Goal: Task Accomplishment & Management: Use online tool/utility

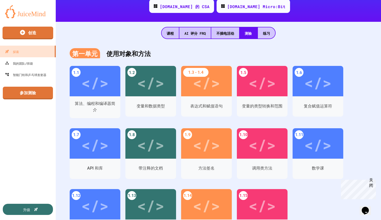
scroll to position [95, 0]
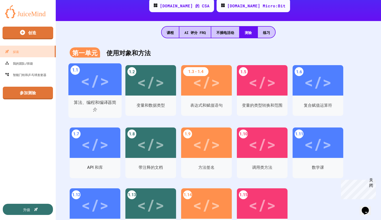
click at [90, 96] on div "算法、编程和编译器简介" at bounding box center [94, 106] width 53 height 23
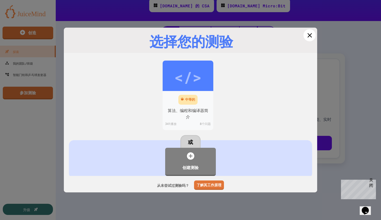
click at [306, 35] on icon at bounding box center [310, 35] width 8 height 8
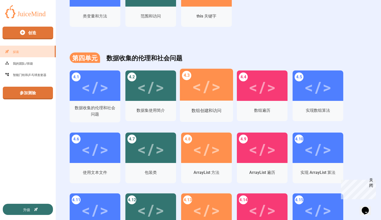
scroll to position [786, 0]
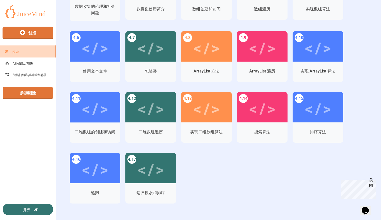
click at [41, 54] on link "探索" at bounding box center [28, 51] width 58 height 12
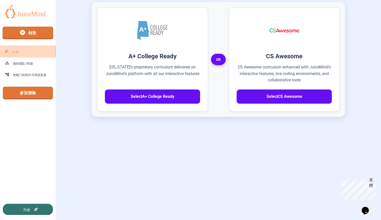
scroll to position [150, 0]
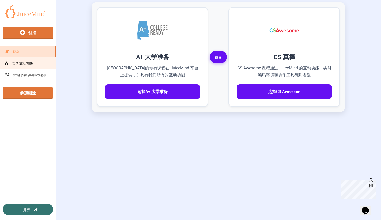
click at [39, 59] on link "我的团队/班级" at bounding box center [28, 63] width 58 height 12
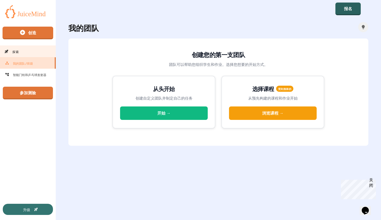
click at [39, 52] on link "探索" at bounding box center [28, 51] width 58 height 12
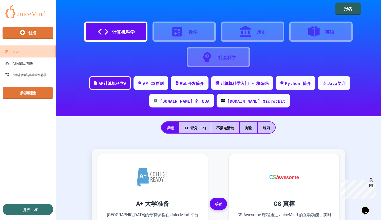
click at [39, 52] on link "探索" at bounding box center [28, 51] width 58 height 12
click at [113, 28] on div "计算机科学" at bounding box center [123, 32] width 23 height 8
click at [98, 85] on font "AP计算机科学A" at bounding box center [112, 83] width 29 height 6
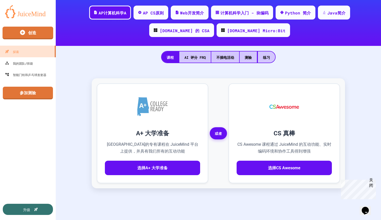
scroll to position [71, 0]
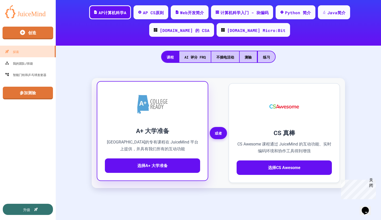
click at [155, 117] on div at bounding box center [152, 104] width 95 height 30
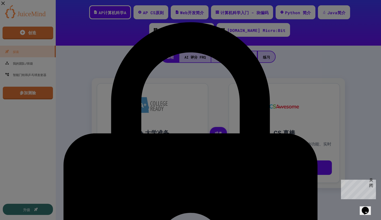
click at [155, 117] on div "访问受限 A+ College Ready 课程仅面向阿拉巴马州认证的教育工作者。您的帐户目前未显示您是阿拉巴马州教师。 如果您是阿拉巴马州的教师，并且需要访…" at bounding box center [190, 206] width 381 height 413
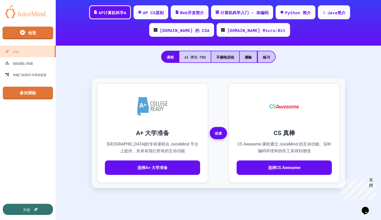
scroll to position [0, 0]
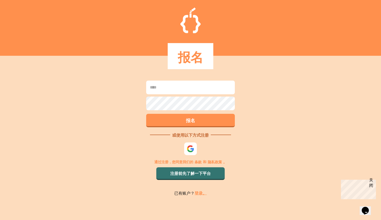
click at [178, 92] on input at bounding box center [190, 88] width 89 height 14
type input "**********"
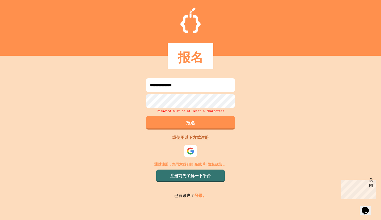
click at [198, 194] on font "登录。" at bounding box center [201, 195] width 12 height 5
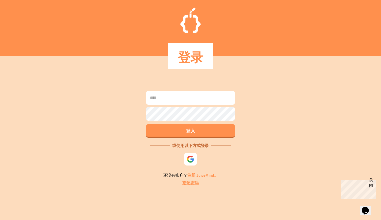
click at [175, 101] on input at bounding box center [190, 98] width 89 height 14
type input "**********"
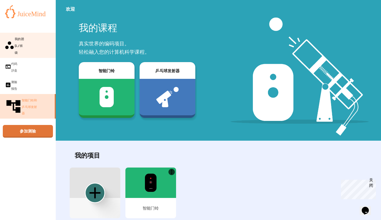
click at [24, 40] on font "我的团队/班级" at bounding box center [19, 46] width 9 height 18
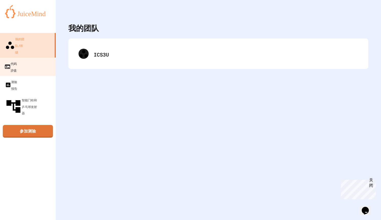
click at [30, 57] on link "代码沙盒" at bounding box center [28, 66] width 58 height 19
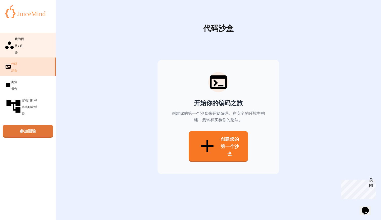
click at [25, 42] on font "我的团队/班级" at bounding box center [20, 45] width 10 height 20
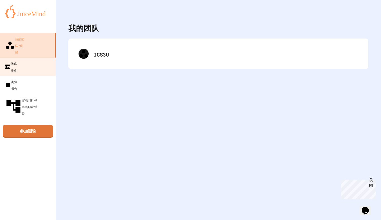
click at [29, 57] on link "代码沙盒" at bounding box center [28, 66] width 58 height 19
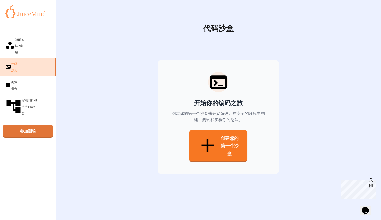
click at [211, 145] on link "创建您的第一个沙盒" at bounding box center [218, 146] width 58 height 32
type input "*"
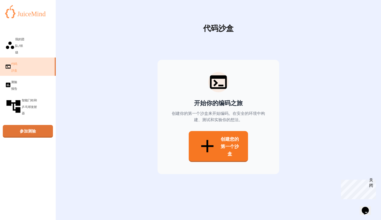
type input "*******"
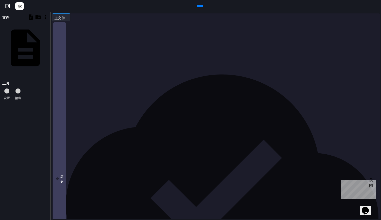
click at [78, 25] on div at bounding box center [220, 24] width 320 height 5
click at [199, 6] on icon at bounding box center [199, 6] width 0 height 0
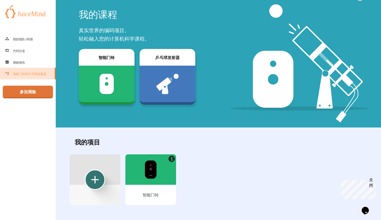
scroll to position [19, 0]
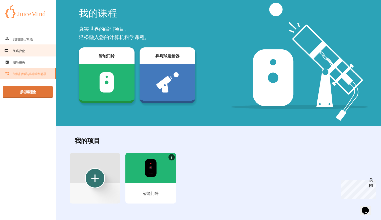
click at [51, 49] on link "代码沙盒" at bounding box center [28, 50] width 58 height 12
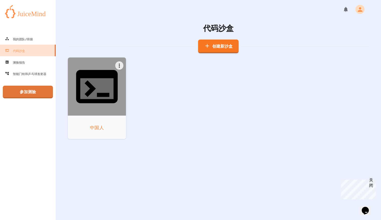
click at [91, 116] on div "中国人" at bounding box center [97, 127] width 58 height 23
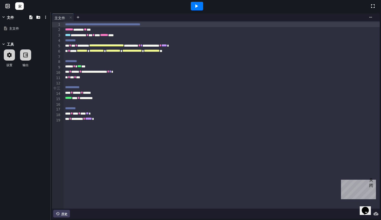
click at [31, 59] on div at bounding box center [25, 54] width 11 height 11
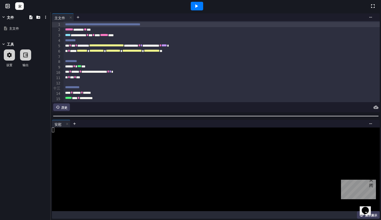
click at [203, 8] on div at bounding box center [197, 6] width 12 height 9
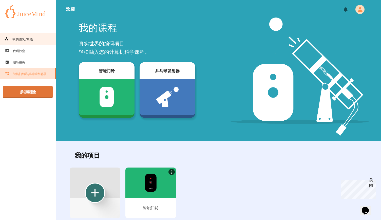
click at [31, 37] on font "我的团队/班级" at bounding box center [22, 39] width 21 height 4
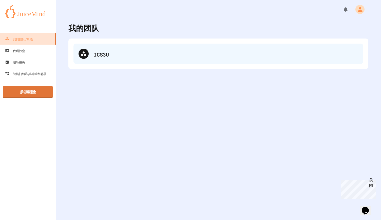
click at [111, 59] on div "ICS3U" at bounding box center [218, 54] width 290 height 20
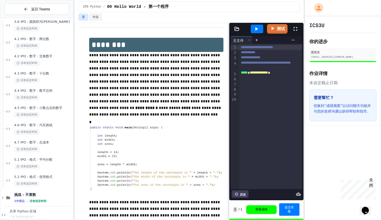
scroll to position [257, 0]
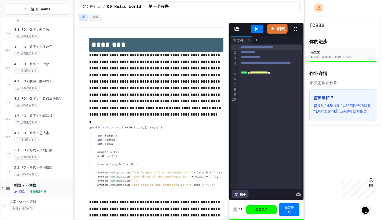
click at [19, 190] on div "2 件商品 • 没有设定时间" at bounding box center [43, 191] width 58 height 4
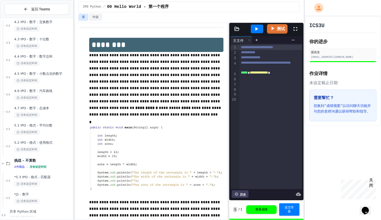
scroll to position [291, 0]
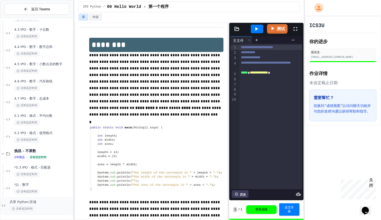
click at [19, 211] on font "没有设定时间" at bounding box center [24, 208] width 17 height 3
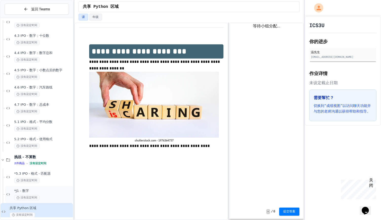
click at [33, 196] on span "没有设定时间" at bounding box center [26, 197] width 25 height 5
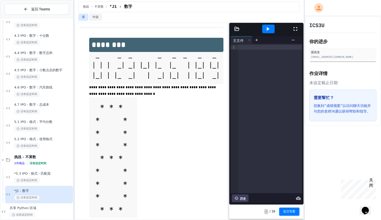
click at [278, 49] on div at bounding box center [270, 47] width 64 height 5
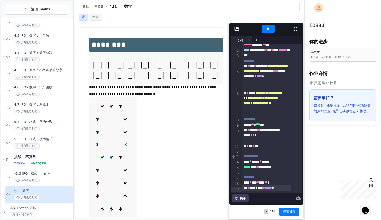
scroll to position [26, 0]
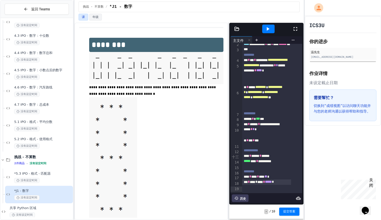
click at [272, 26] on div at bounding box center [268, 29] width 12 height 9
